Goal: Task Accomplishment & Management: Use online tool/utility

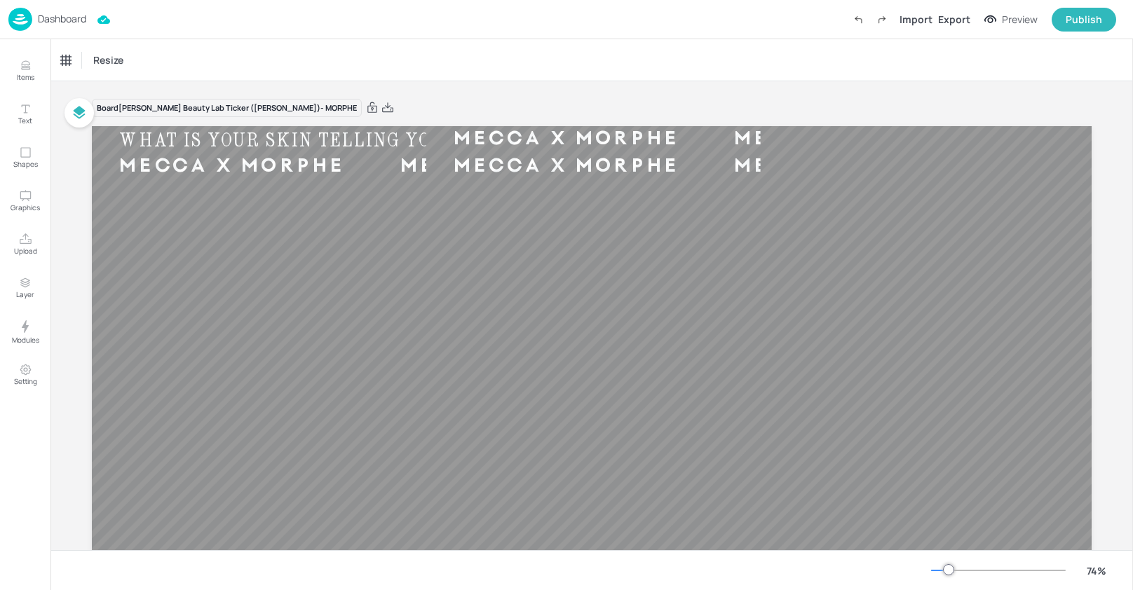
click at [63, 16] on p "Dashboard" at bounding box center [62, 19] width 48 height 10
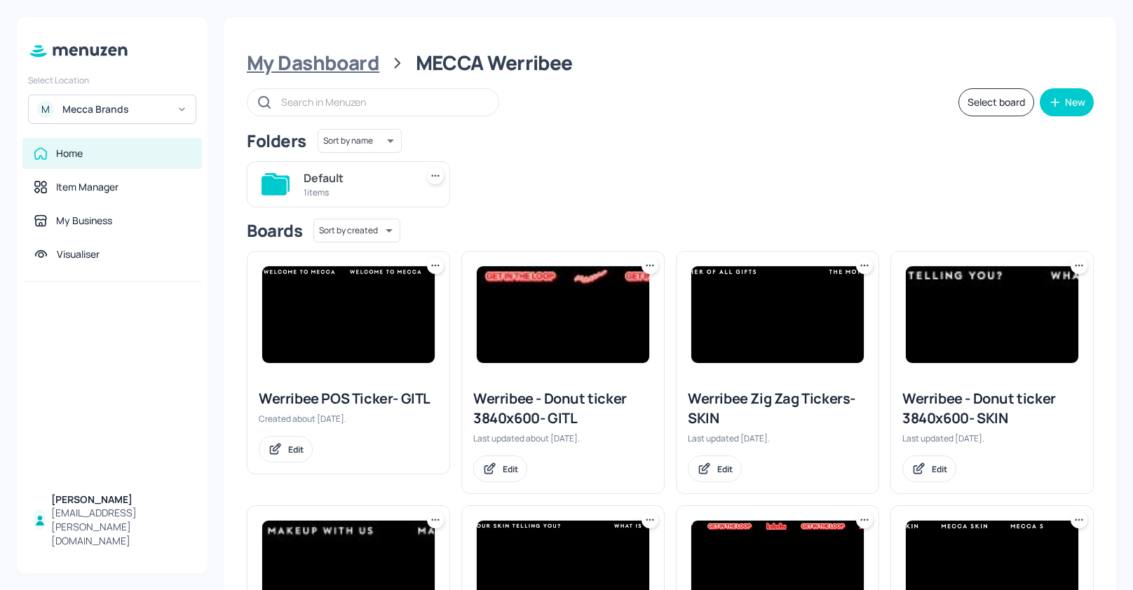
click at [332, 70] on div "My Dashboard" at bounding box center [313, 62] width 133 height 25
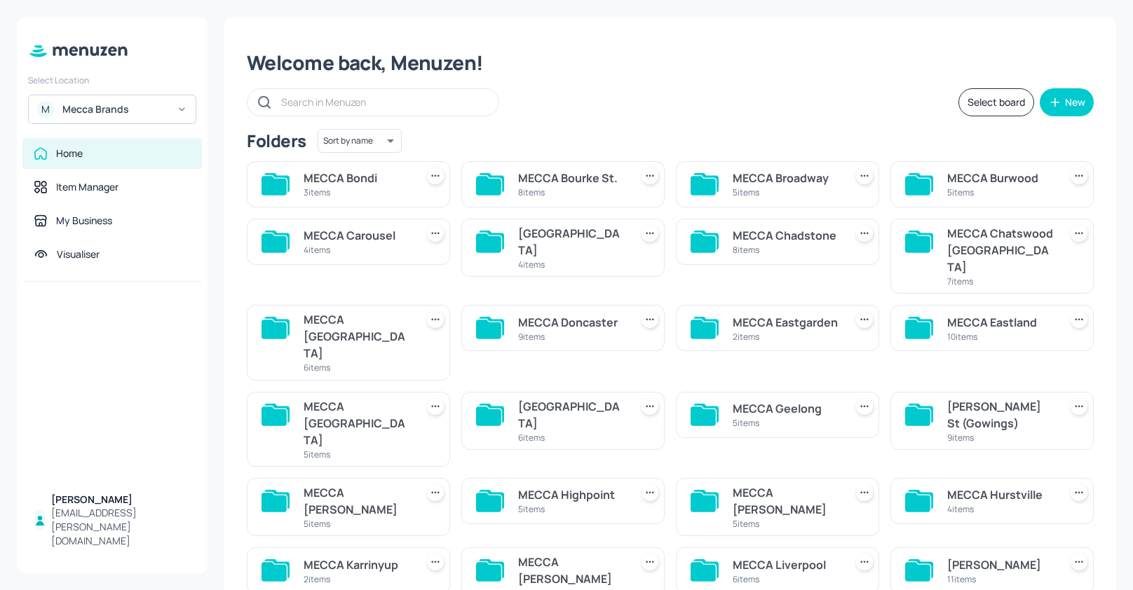
scroll to position [18, 0]
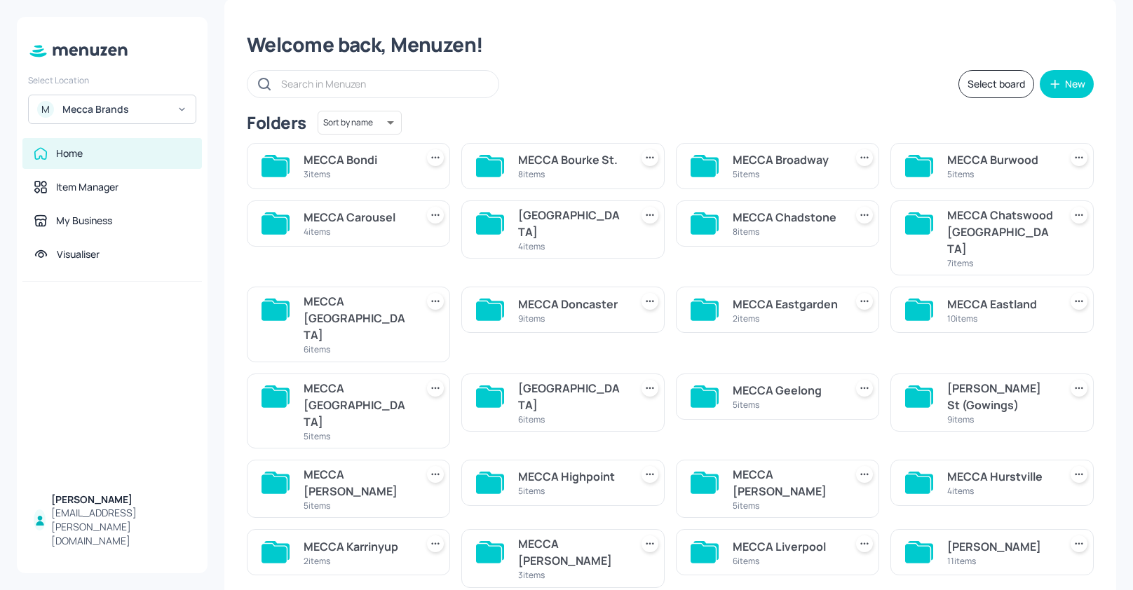
click at [382, 222] on div "MECCA Carousel" at bounding box center [357, 217] width 107 height 17
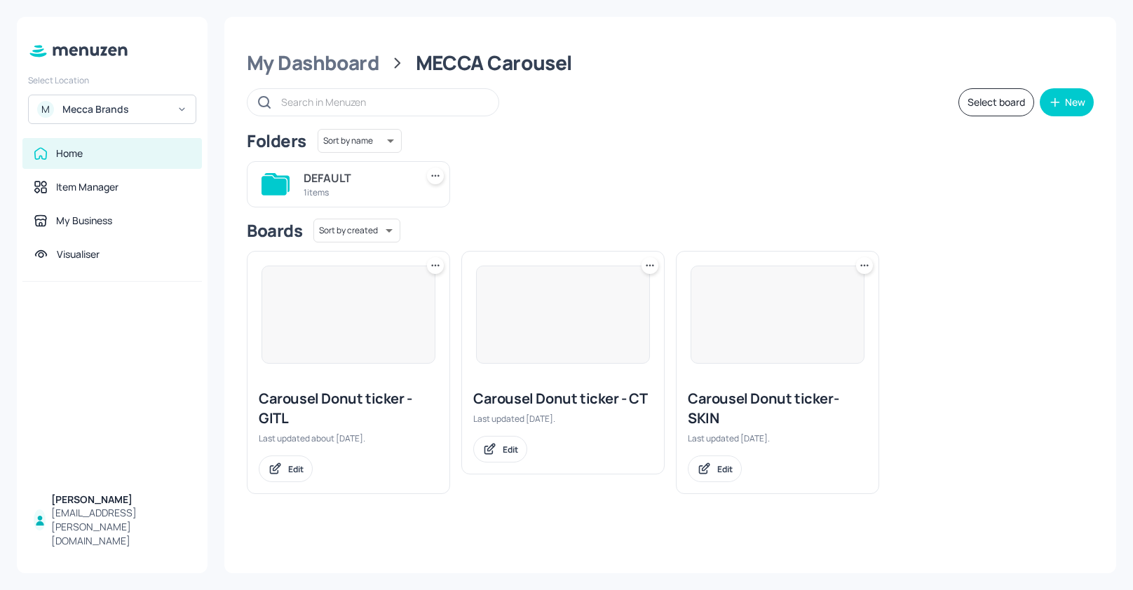
scroll to position [0, 0]
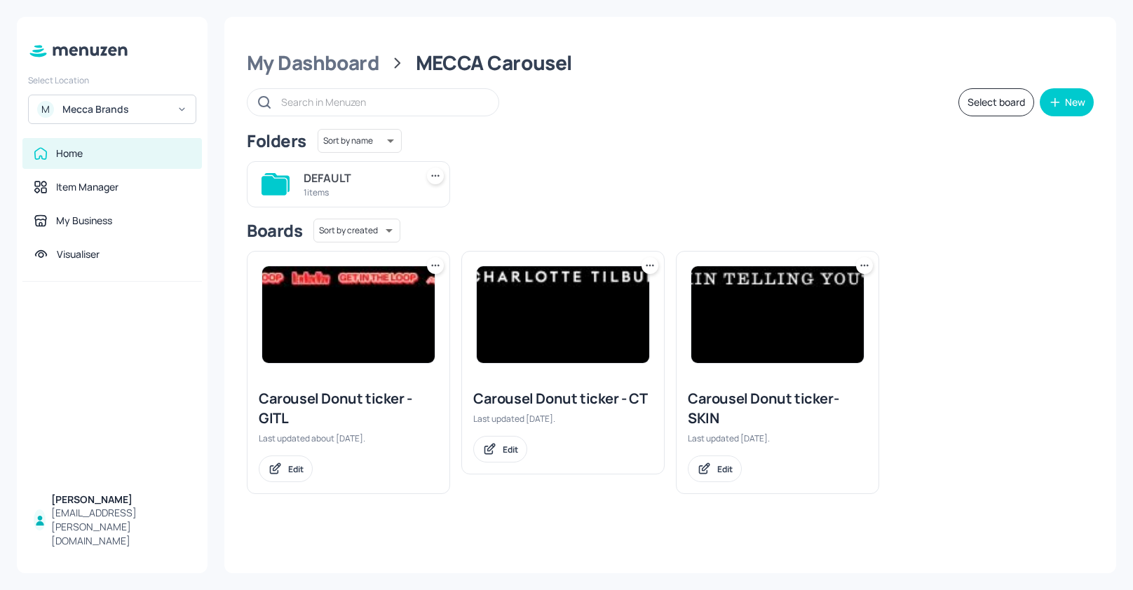
click at [796, 311] on img at bounding box center [777, 314] width 173 height 97
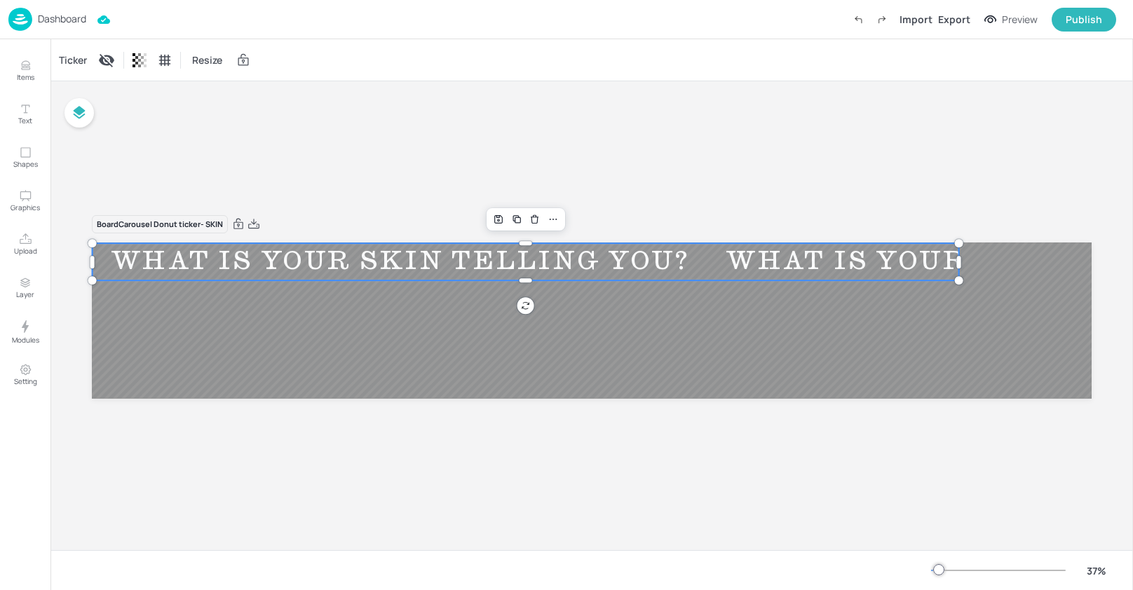
click at [219, 269] on div "WHAT IS YOUR SKIN TELLING YOU?" at bounding box center [401, 262] width 616 height 32
click at [68, 62] on div "Ticker" at bounding box center [73, 60] width 34 height 22
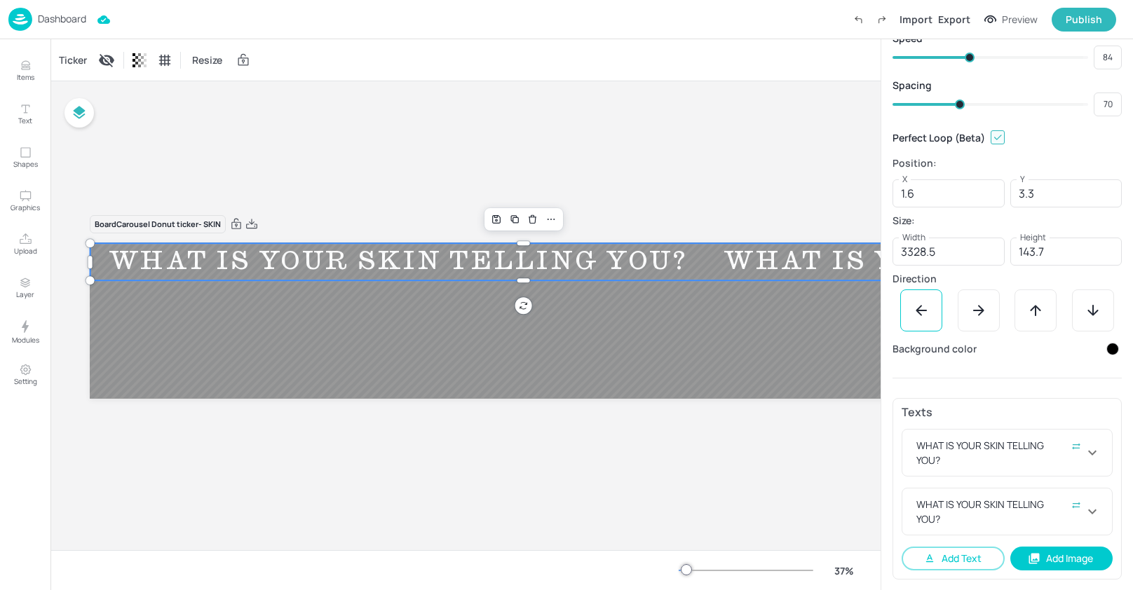
scroll to position [0, 8]
